Goal: Task Accomplishment & Management: Use online tool/utility

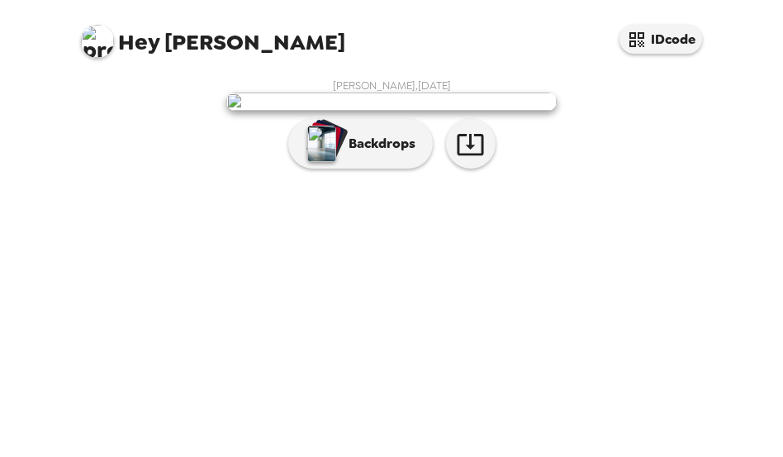
scroll to position [140, 0]
click at [457, 159] on icon "button" at bounding box center [470, 144] width 29 height 29
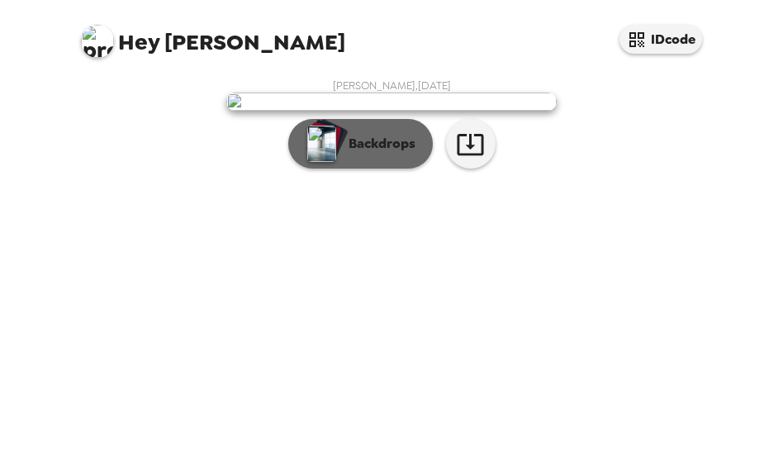
click at [390, 168] on button "Backdrops" at bounding box center [360, 144] width 144 height 50
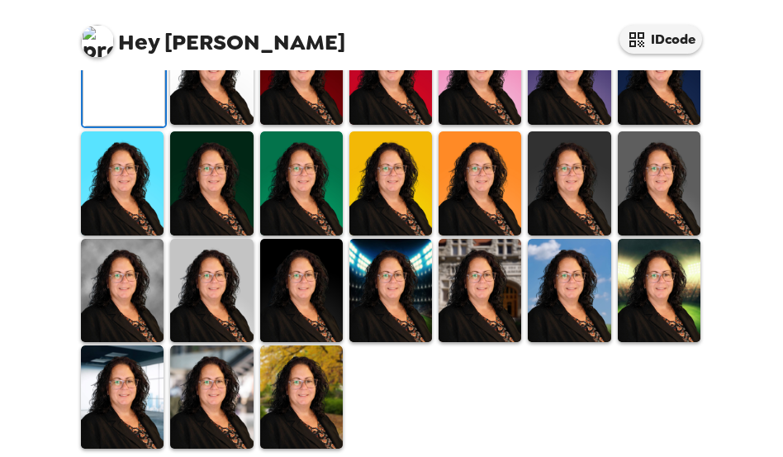
click at [593, 125] on img at bounding box center [569, 72] width 83 height 103
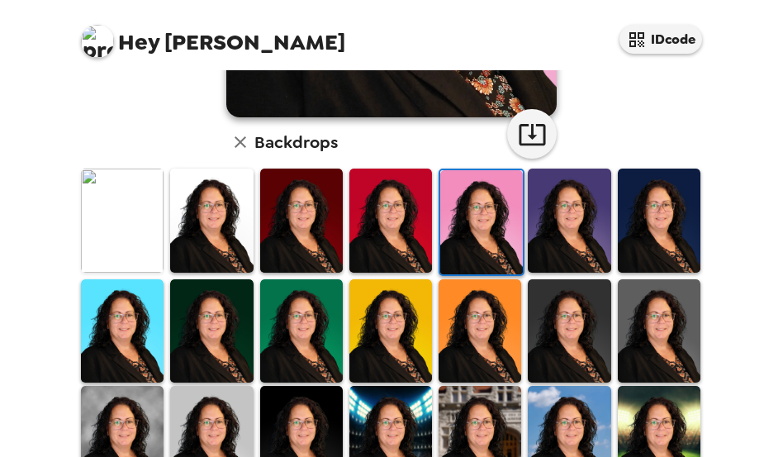
scroll to position [545, 0]
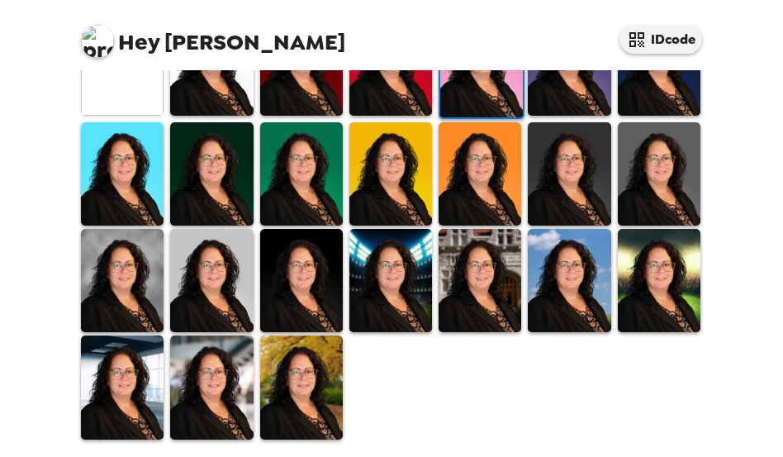
click at [234, 357] on img at bounding box center [211, 386] width 83 height 103
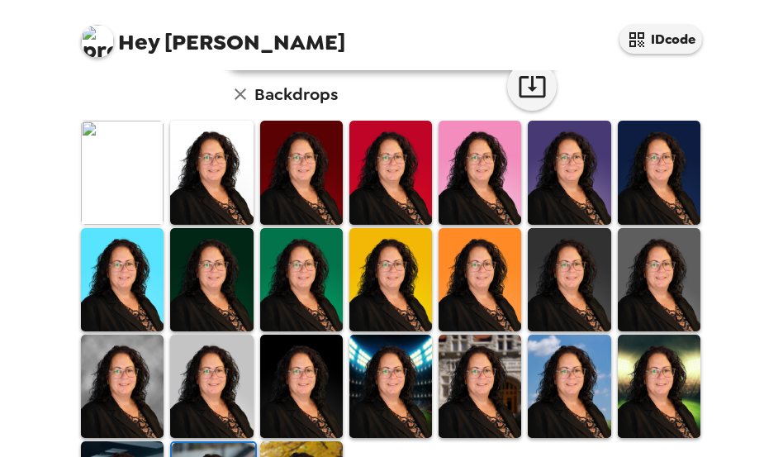
scroll to position [462, 0]
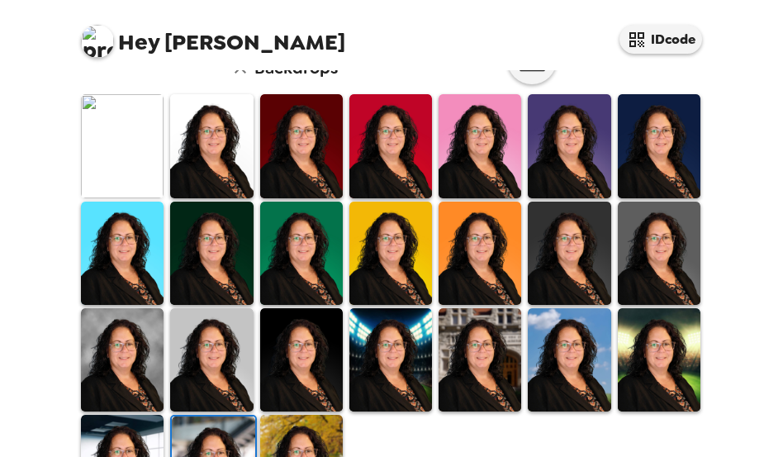
click at [301, 380] on img at bounding box center [301, 359] width 83 height 103
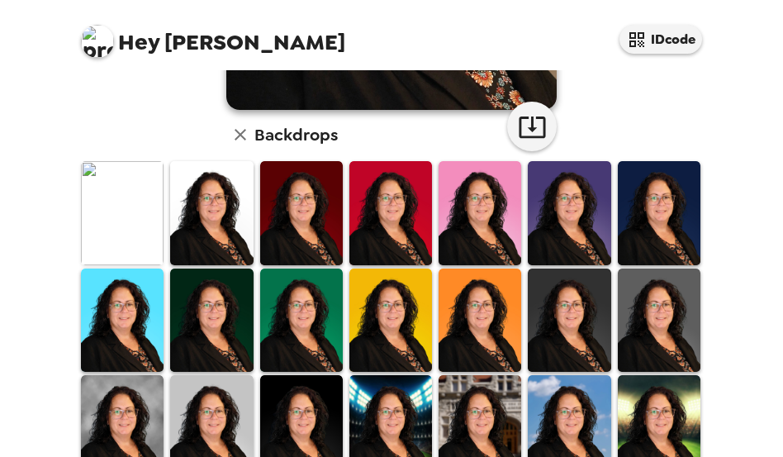
scroll to position [413, 0]
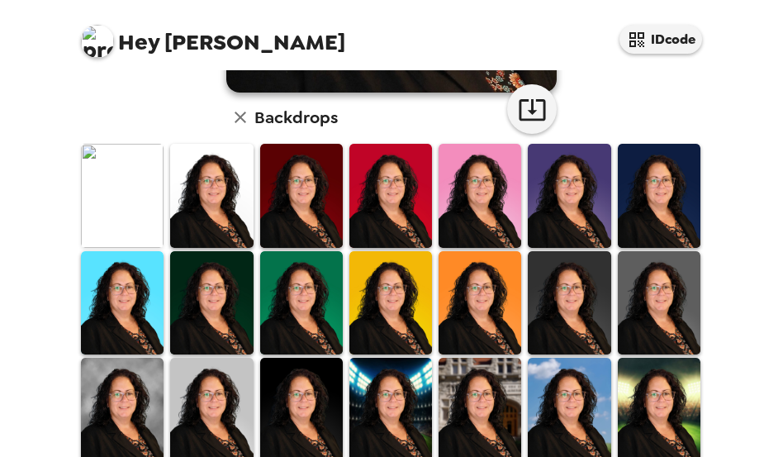
click at [126, 416] on img at bounding box center [122, 409] width 83 height 103
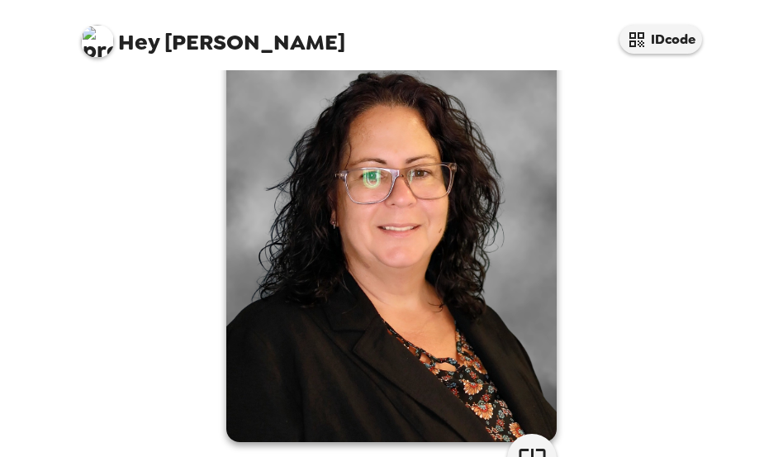
scroll to position [0, 0]
